Goal: Book appointment/travel/reservation

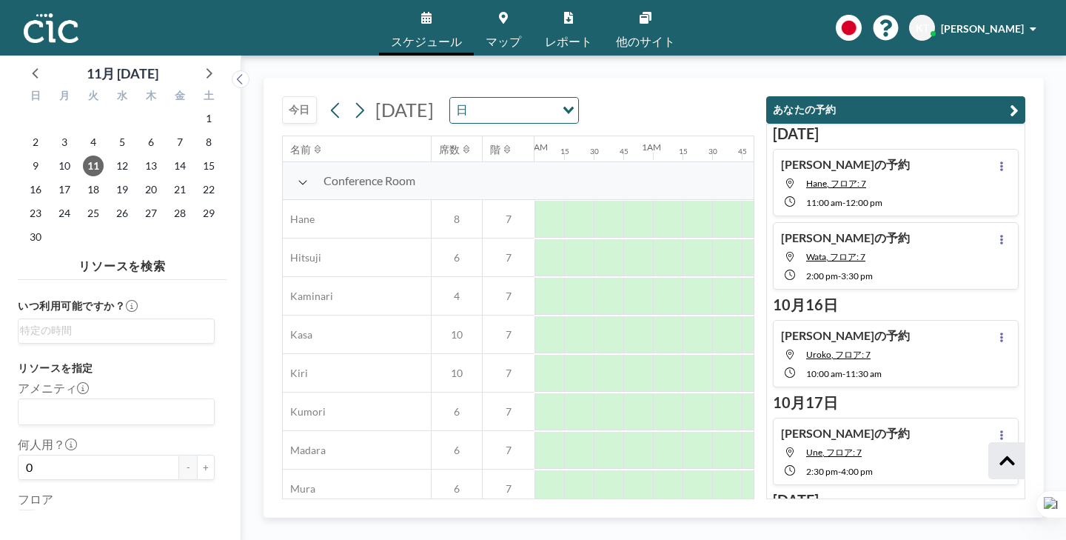
scroll to position [213, 0]
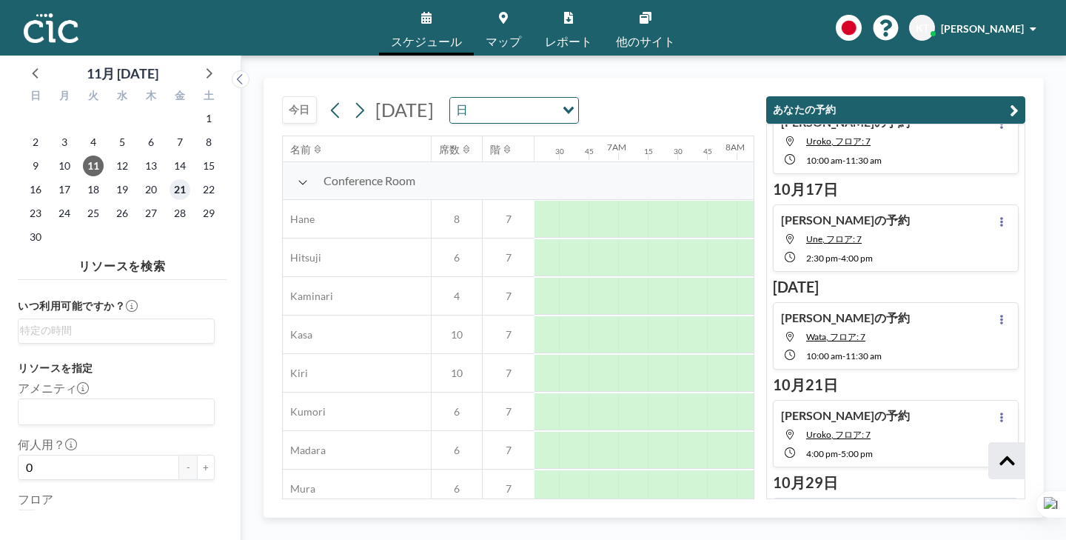
click at [170, 179] on span "21" at bounding box center [180, 189] width 21 height 21
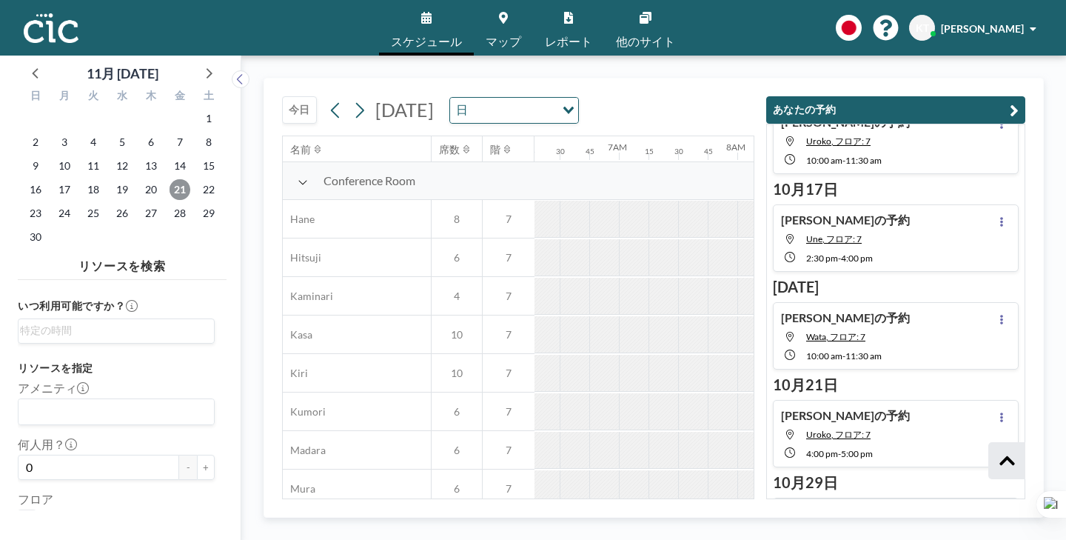
scroll to position [0, 746]
click at [35, 63] on icon at bounding box center [36, 72] width 19 height 19
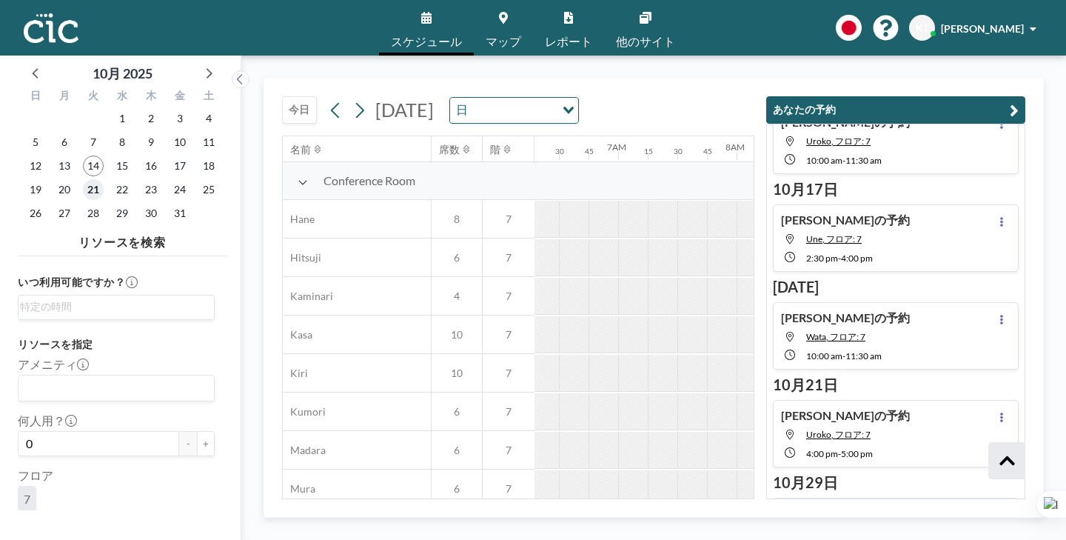
click at [83, 179] on span "21" at bounding box center [93, 189] width 21 height 21
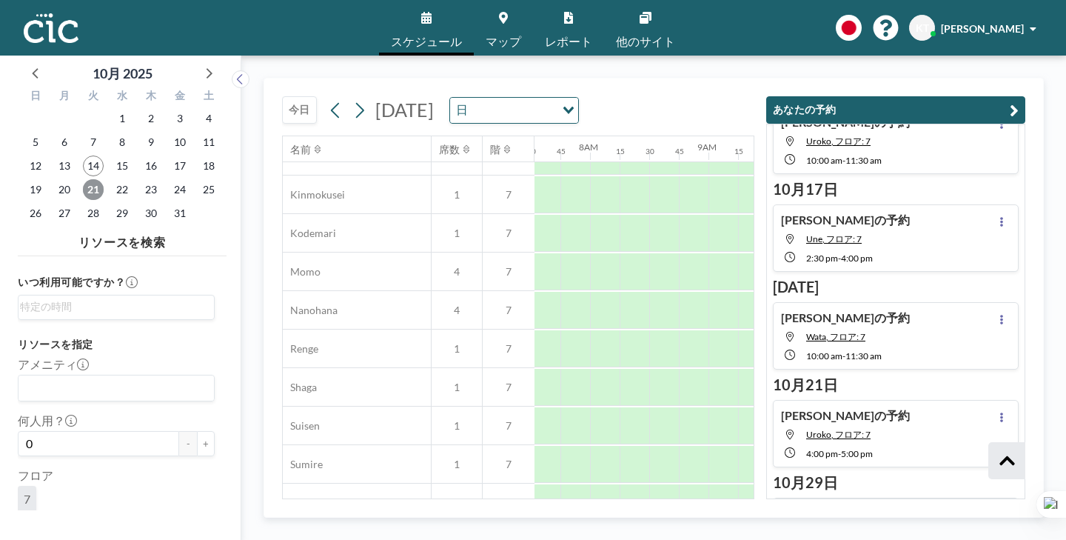
scroll to position [769, 892]
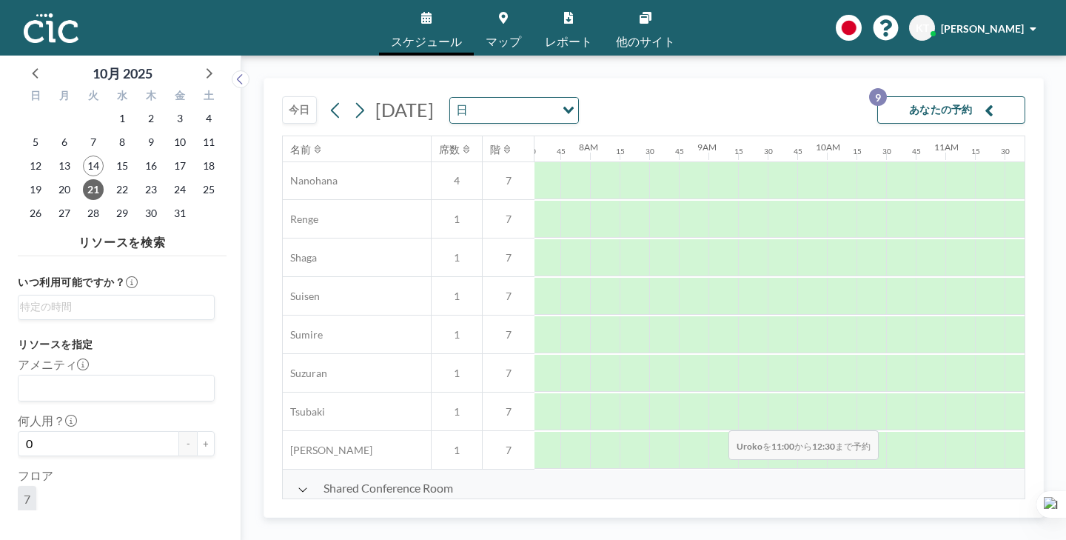
drag, startPoint x: 612, startPoint y: 394, endPoint x: 724, endPoint y: 395, distance: 112.6
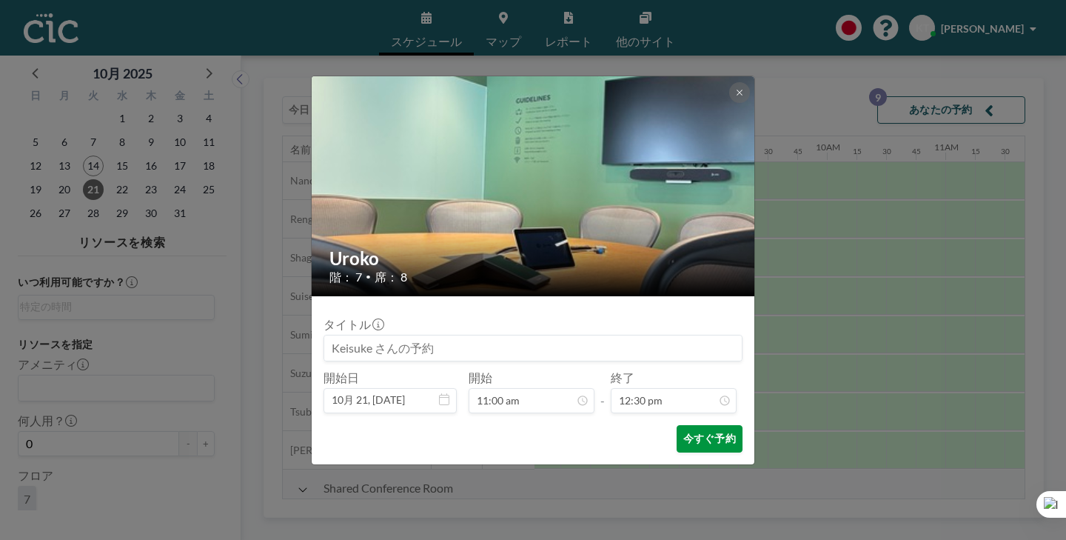
click at [689, 425] on button "今すぐ予約" at bounding box center [710, 438] width 66 height 27
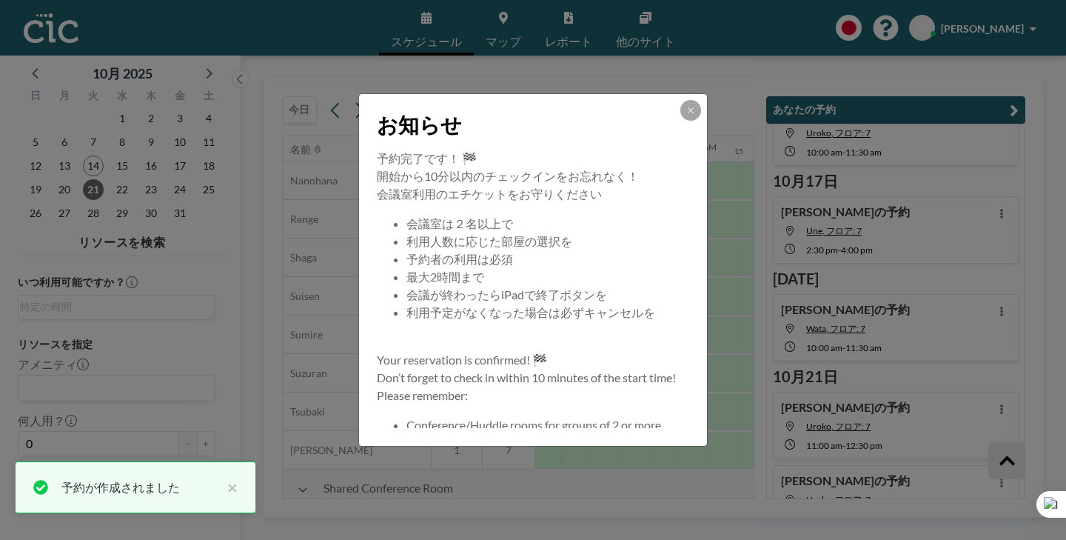
scroll to position [224, 0]
click at [686, 115] on icon at bounding box center [690, 110] width 9 height 9
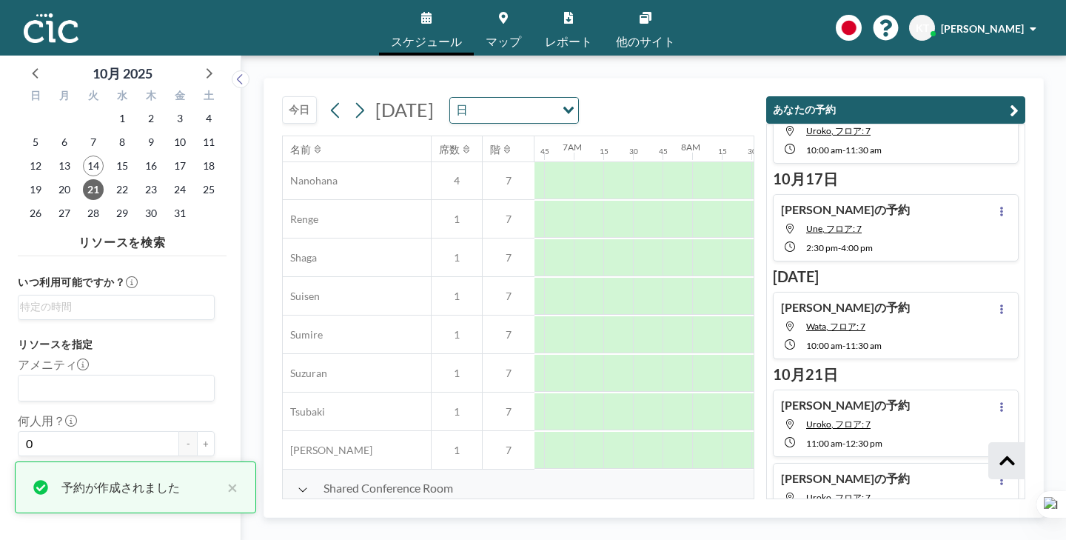
scroll to position [769, 756]
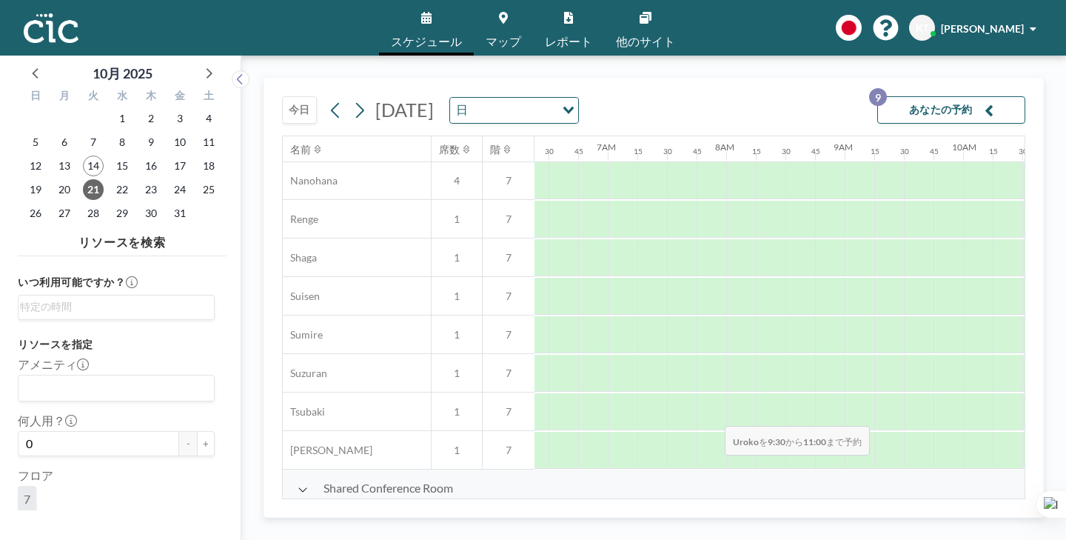
drag, startPoint x: 601, startPoint y: 385, endPoint x: 720, endPoint y: 391, distance: 119.4
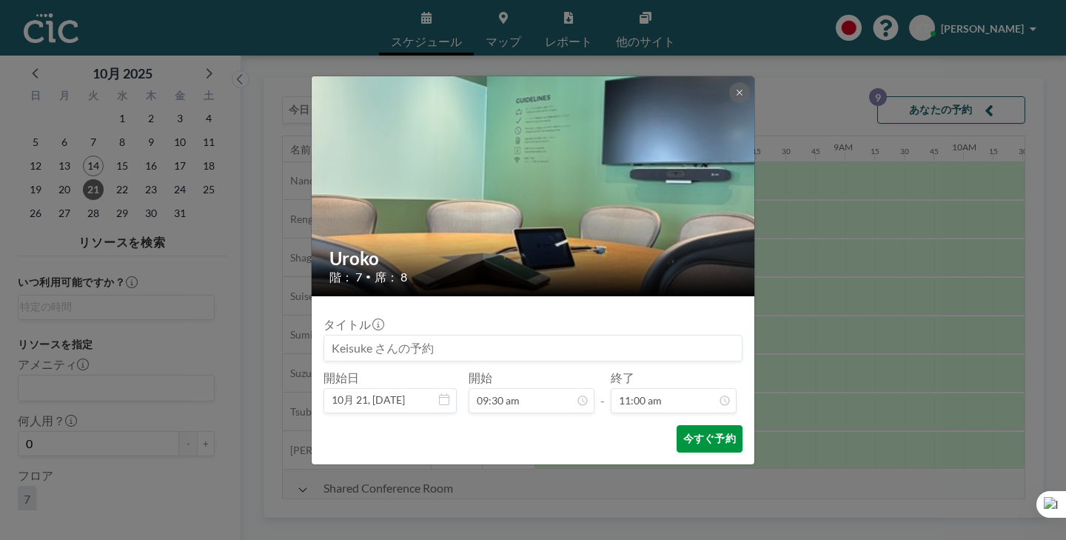
click at [683, 425] on button "今すぐ予約" at bounding box center [710, 438] width 66 height 27
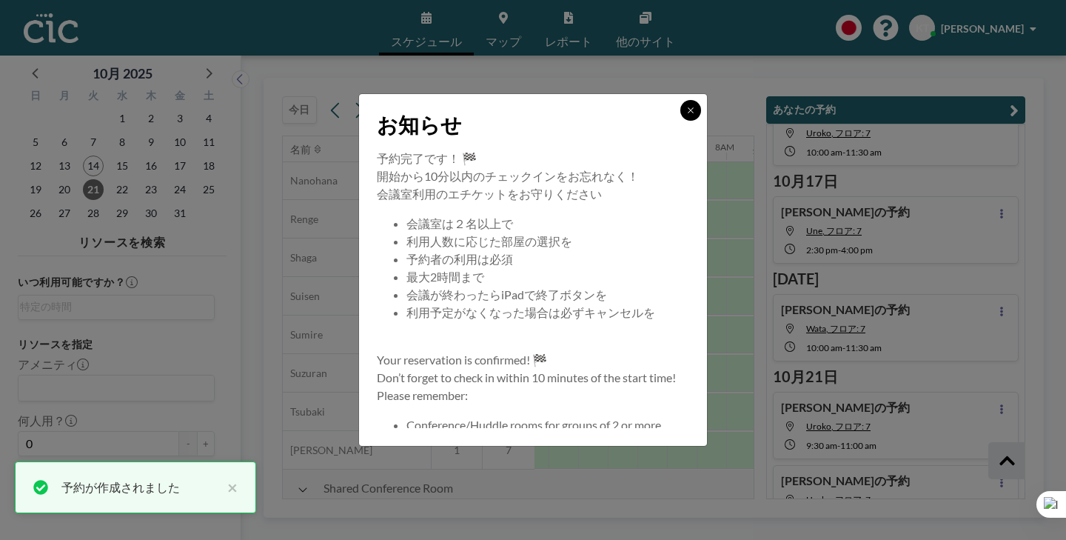
scroll to position [224, 0]
click at [686, 115] on icon at bounding box center [690, 110] width 9 height 9
